Goal: Task Accomplishment & Management: Complete application form

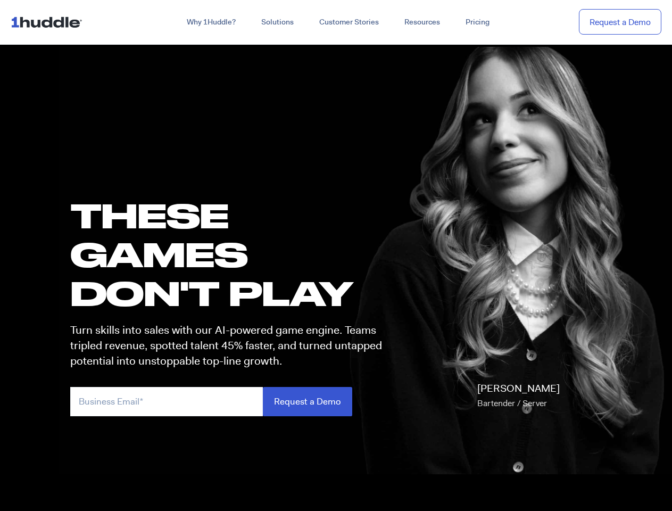
click at [336, 256] on h1 "these GAMES DON'T PLAY" at bounding box center [231, 254] width 322 height 117
click at [210, 22] on link "Why 1Huddle?" at bounding box center [211, 22] width 75 height 19
click at [277, 22] on link "Solutions" at bounding box center [278, 22] width 58 height 19
click at [422, 22] on link "Resources" at bounding box center [422, 22] width 61 height 19
click at [231, 401] on input "email" at bounding box center [166, 401] width 193 height 29
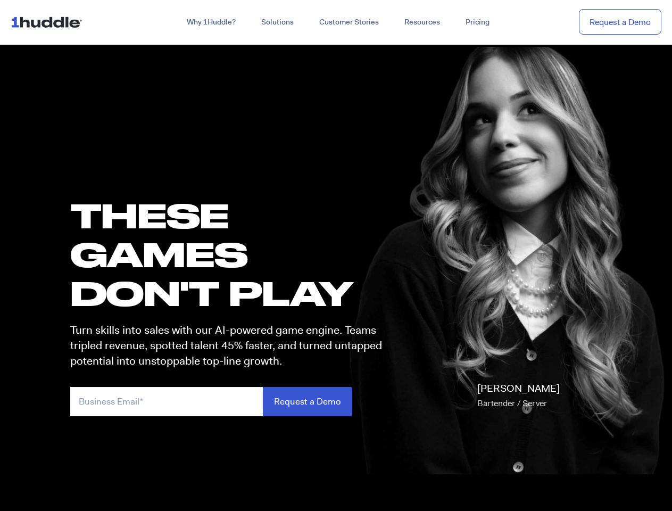
click at [307, 401] on input "Request a Demo" at bounding box center [307, 401] width 89 height 29
